Goal: Information Seeking & Learning: Learn about a topic

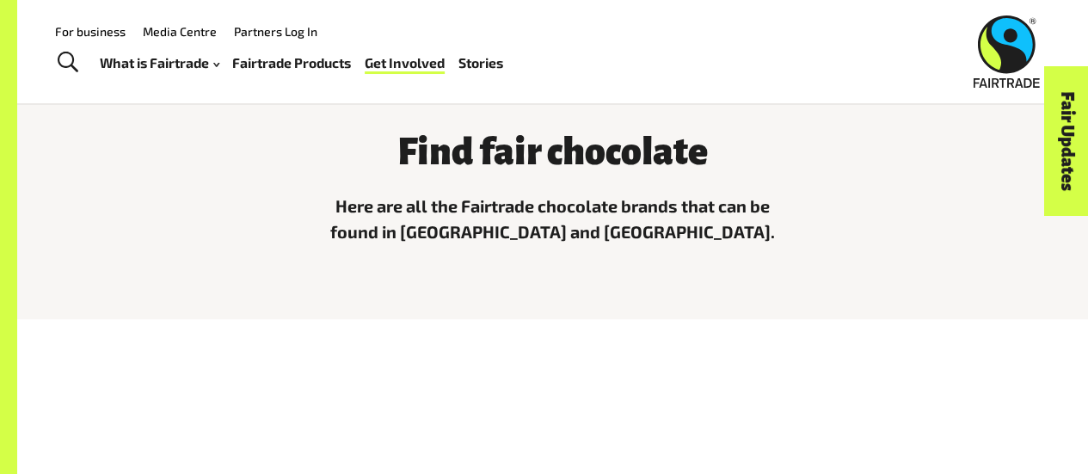
scroll to position [430, 0]
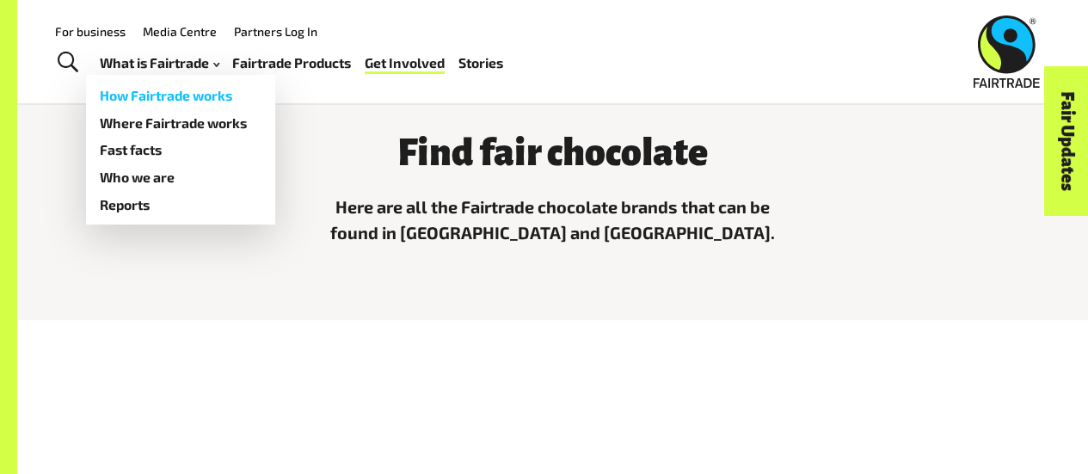
click at [196, 95] on link "How Fairtrade works" at bounding box center [180, 96] width 189 height 28
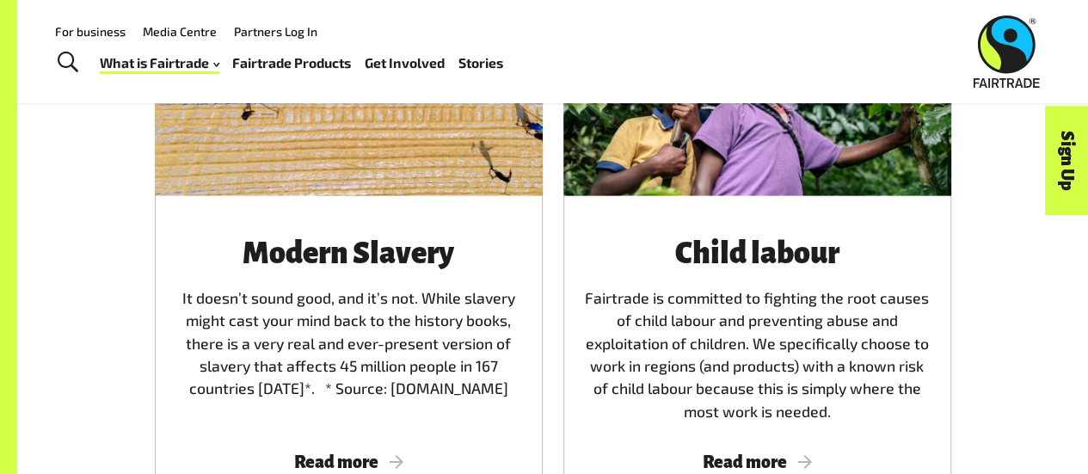
scroll to position [2484, 0]
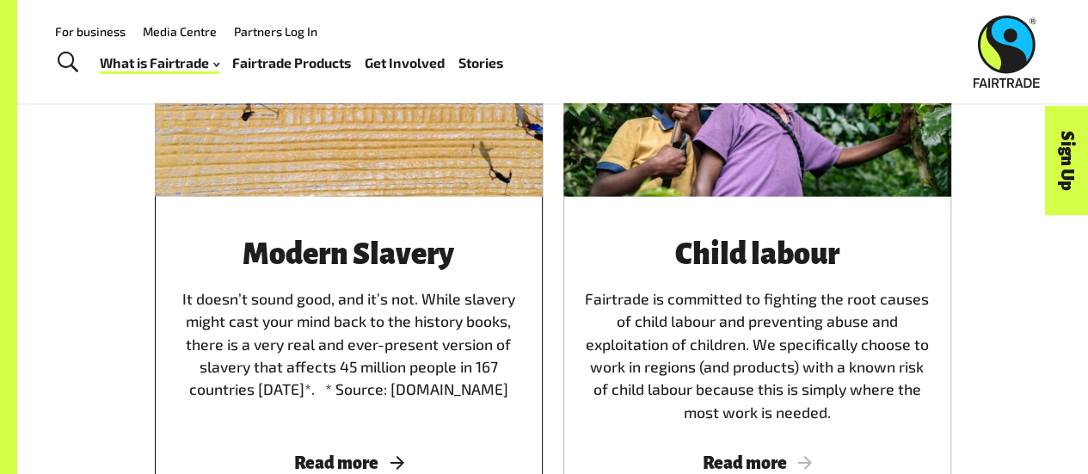
click at [339, 252] on h3 "Modern Slavery" at bounding box center [348, 254] width 347 height 33
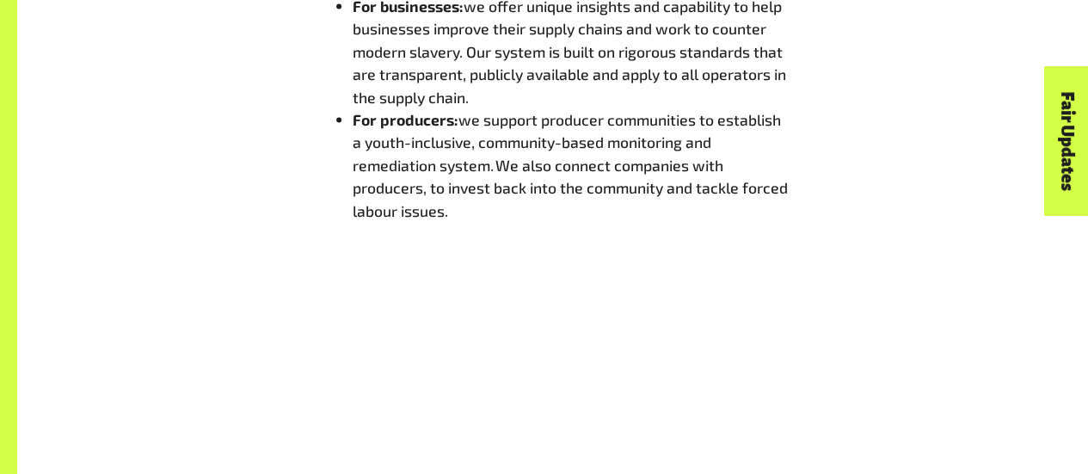
scroll to position [1824, 0]
